Goal: Task Accomplishment & Management: Manage account settings

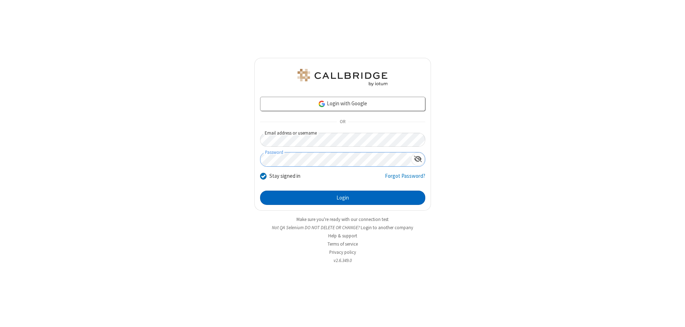
click at [342, 198] on button "Login" at bounding box center [342, 197] width 165 height 14
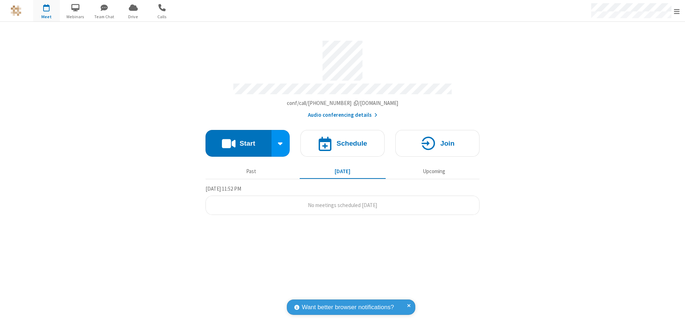
click at [676, 11] on span "Open menu" at bounding box center [677, 11] width 6 height 7
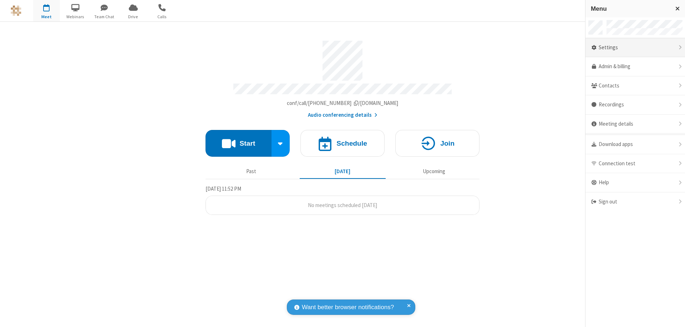
click at [635, 47] on div "Settings" at bounding box center [634, 47] width 99 height 19
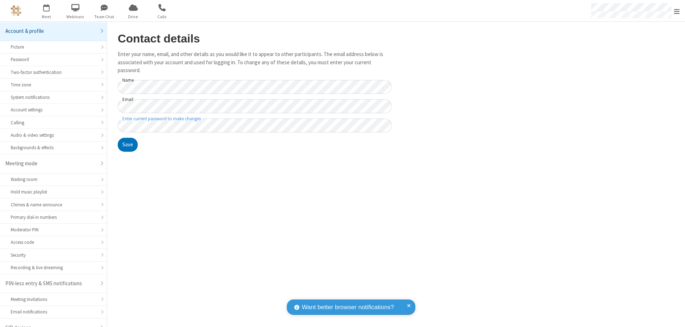
scroll to position [10, 0]
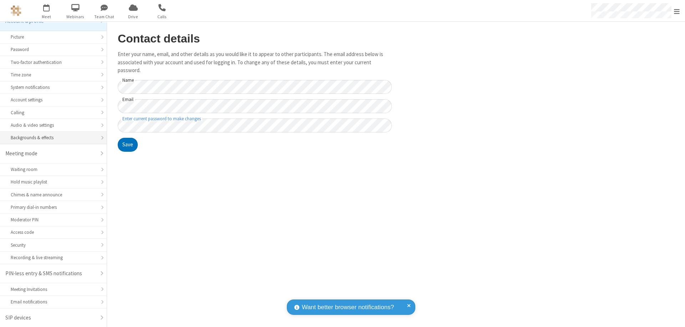
click at [51, 138] on div "Backgrounds & effects" at bounding box center [53, 137] width 85 height 7
